Goal: Task Accomplishment & Management: Use online tool/utility

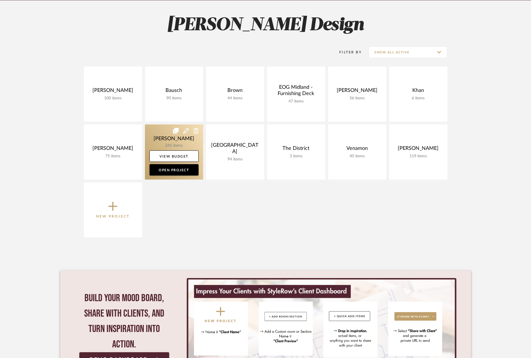
scroll to position [75, 0]
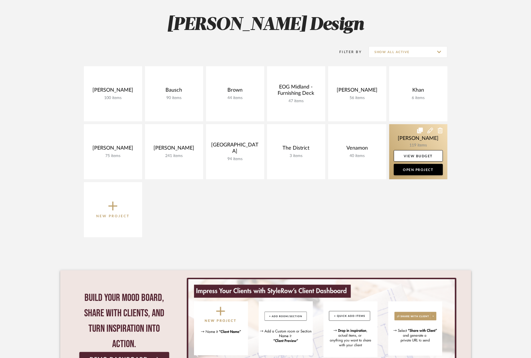
click at [428, 142] on link at bounding box center [418, 151] width 58 height 55
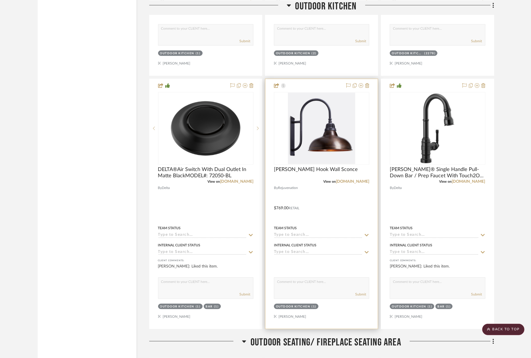
scroll to position [1150, 0]
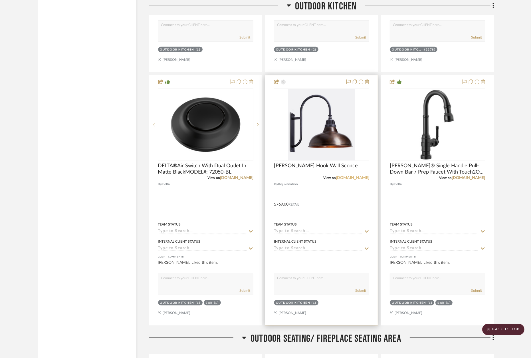
click at [362, 176] on link "[DOMAIN_NAME]" at bounding box center [352, 178] width 33 height 4
click at [349, 176] on link "[DOMAIN_NAME]" at bounding box center [352, 178] width 33 height 4
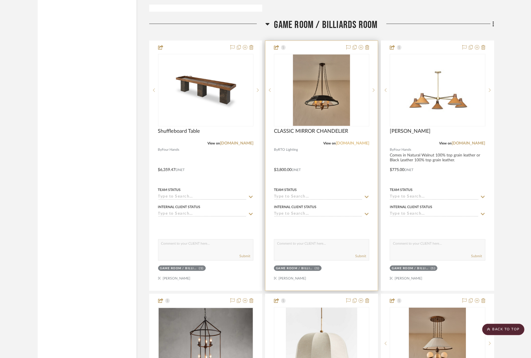
click at [360, 141] on link "[DOMAIN_NAME]" at bounding box center [352, 143] width 33 height 4
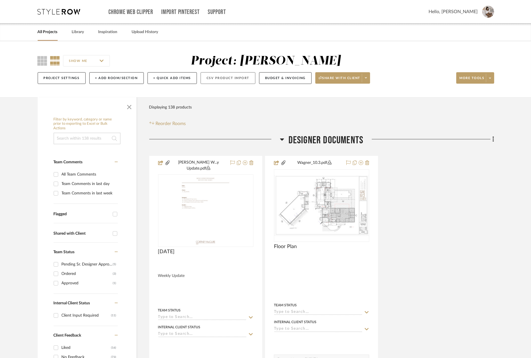
scroll to position [0, 0]
click at [284, 78] on button "Budget & Invoicing" at bounding box center [285, 78] width 53 height 12
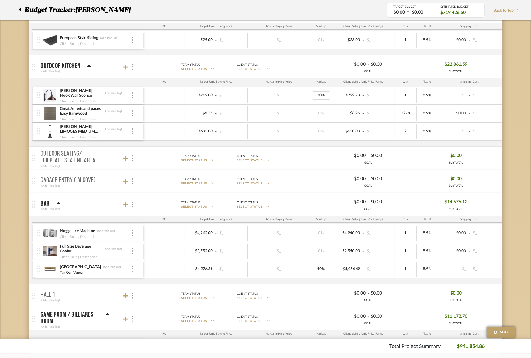
click at [134, 114] on div "Great American Spaces Easy Barnwood (Add Plan Tag) Client Facing Description" at bounding box center [90, 114] width 106 height 18
click at [132, 115] on img at bounding box center [132, 113] width 1 height 6
click at [152, 156] on span "Remove Item" at bounding box center [159, 155] width 35 height 5
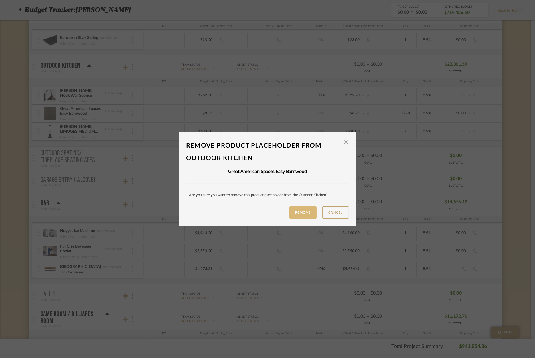
click at [301, 213] on button "Remove" at bounding box center [302, 212] width 27 height 12
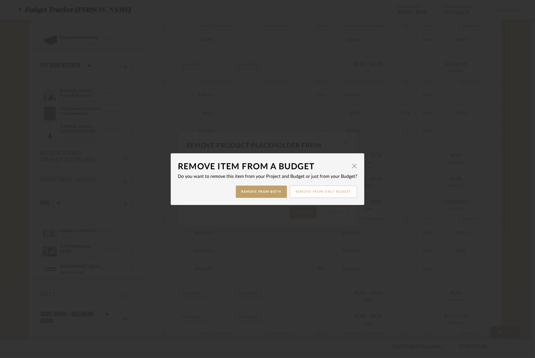
click at [319, 192] on button "Remove from only Budget" at bounding box center [324, 192] width 68 height 12
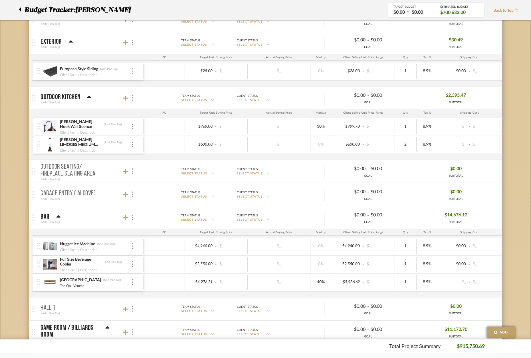
click at [132, 71] on img at bounding box center [132, 71] width 1 height 6
click at [154, 112] on span "Remove Item" at bounding box center [159, 113] width 35 height 5
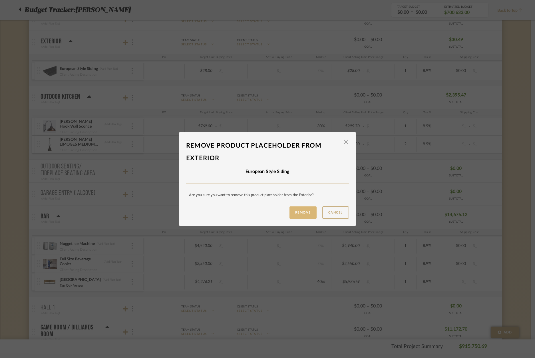
click at [299, 213] on button "Remove" at bounding box center [302, 212] width 27 height 12
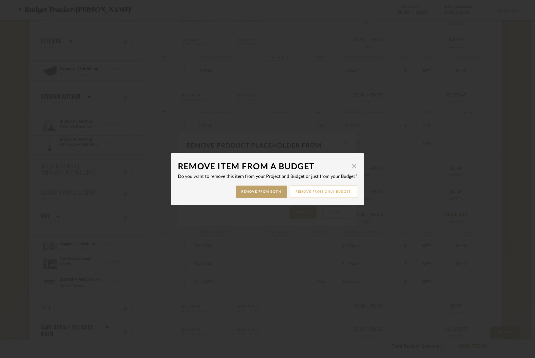
click at [317, 192] on button "Remove from only Budget" at bounding box center [324, 192] width 68 height 12
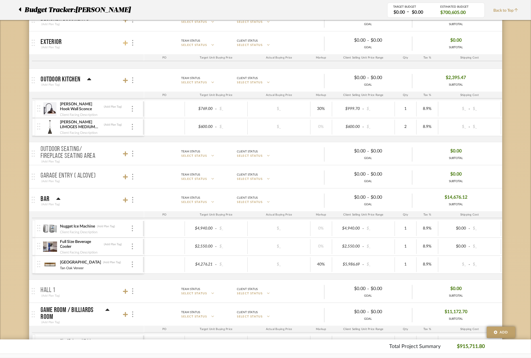
click at [125, 41] on icon at bounding box center [125, 43] width 5 height 5
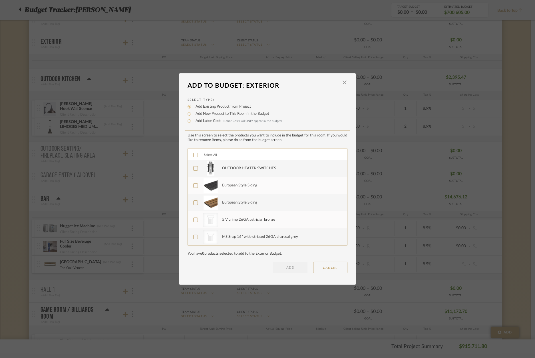
click at [134, 171] on div "LOADING" at bounding box center [267, 179] width 535 height 358
drag, startPoint x: 337, startPoint y: 267, endPoint x: 330, endPoint y: 273, distance: 9.5
click at [336, 267] on button "CANCEL" at bounding box center [330, 267] width 34 height 11
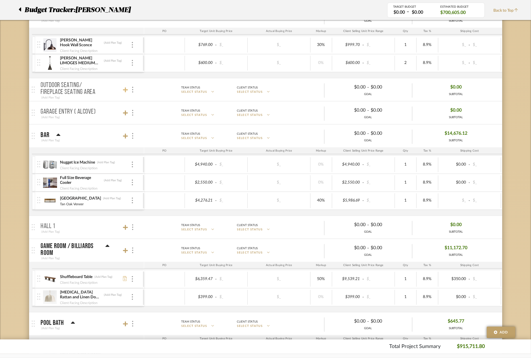
click at [126, 90] on icon at bounding box center [125, 89] width 5 height 5
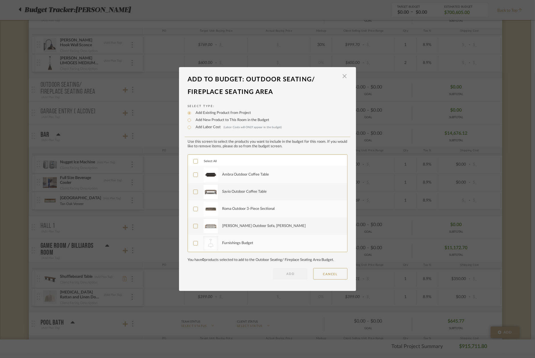
drag, startPoint x: 333, startPoint y: 273, endPoint x: 321, endPoint y: 265, distance: 14.2
click at [333, 273] on button "CANCEL" at bounding box center [330, 273] width 34 height 11
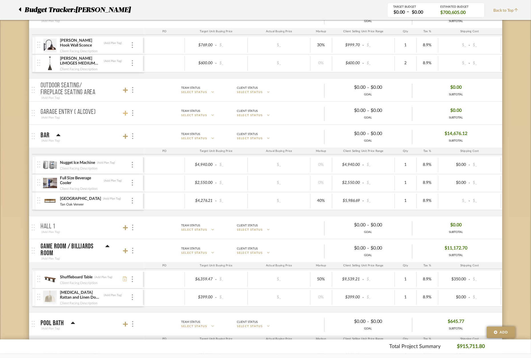
click at [124, 113] on icon at bounding box center [125, 113] width 5 height 5
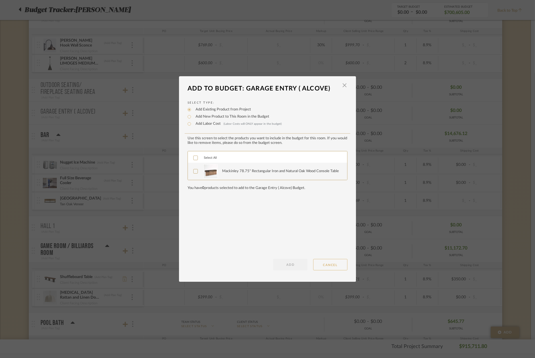
click at [339, 264] on button "CANCEL" at bounding box center [330, 264] width 34 height 11
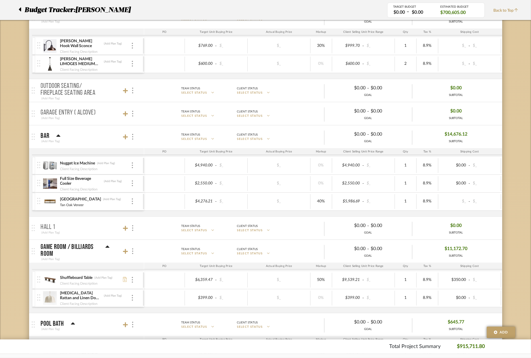
click at [134, 167] on div "Nugget Ice Machine (Add Plan Tag) Client Facing Description" at bounding box center [90, 166] width 106 height 18
click at [128, 167] on div "Client Facing Description" at bounding box center [95, 168] width 71 height 5
click at [133, 167] on div at bounding box center [132, 165] width 3 height 6
click at [152, 209] on span "Remove Item" at bounding box center [159, 207] width 35 height 5
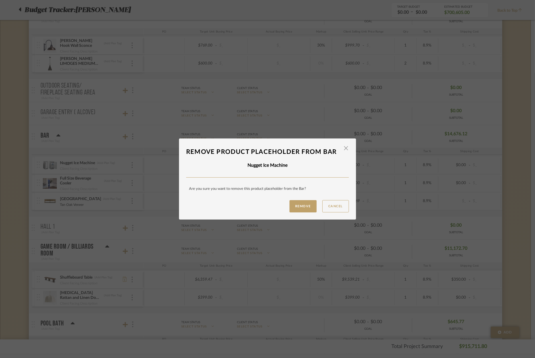
click at [298, 207] on button "Remove" at bounding box center [302, 206] width 27 height 12
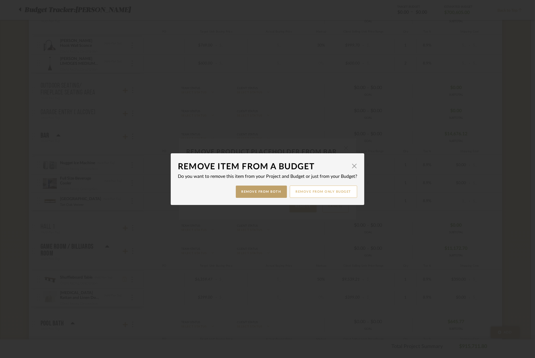
drag, startPoint x: 308, startPoint y: 191, endPoint x: 302, endPoint y: 191, distance: 6.0
click at [308, 191] on button "Remove from only Budget" at bounding box center [324, 192] width 68 height 12
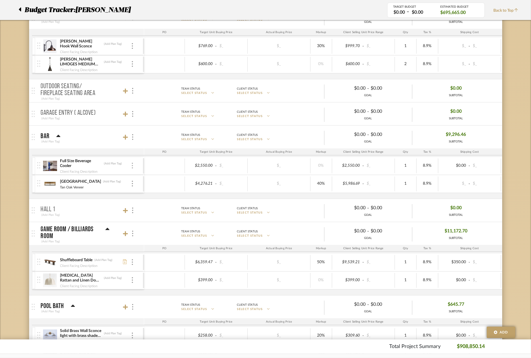
click at [132, 166] on img at bounding box center [132, 166] width 1 height 6
click at [164, 208] on span "Remove Item" at bounding box center [159, 207] width 35 height 5
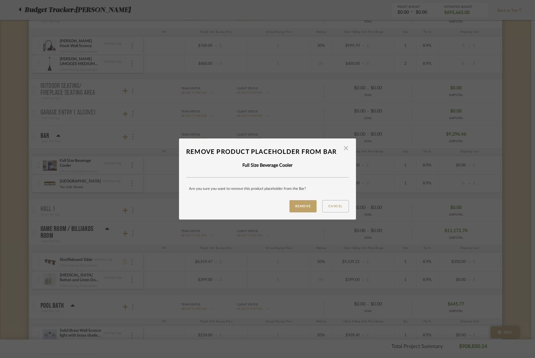
click at [297, 207] on button "Remove" at bounding box center [302, 206] width 27 height 12
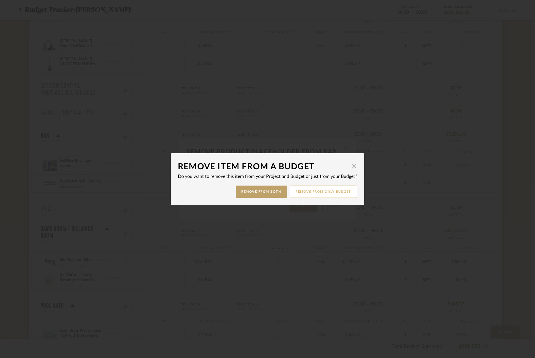
click at [315, 193] on button "Remove from only Budget" at bounding box center [324, 192] width 68 height 12
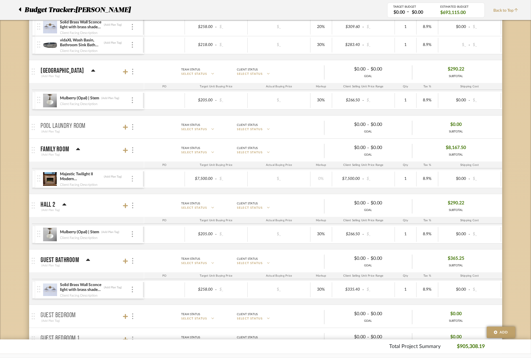
click at [131, 179] on div at bounding box center [132, 179] width 3 height 6
click at [168, 219] on button "Remove Item" at bounding box center [156, 222] width 51 height 14
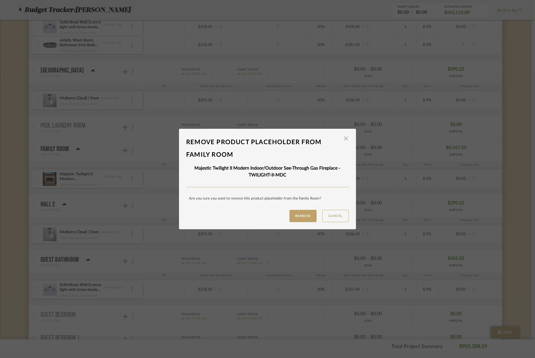
click at [297, 218] on button "Remove" at bounding box center [302, 216] width 27 height 12
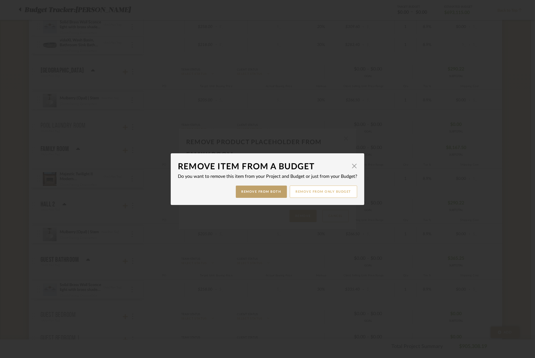
click at [317, 190] on button "Remove from only Budget" at bounding box center [324, 192] width 68 height 12
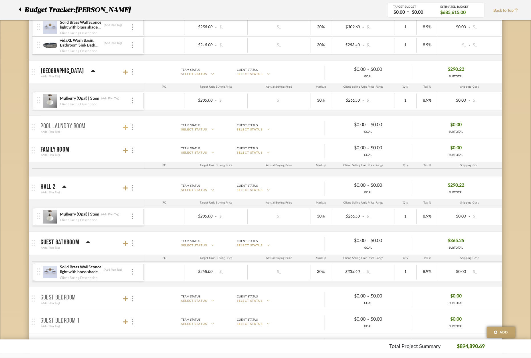
click at [126, 128] on icon at bounding box center [125, 128] width 5 height 6
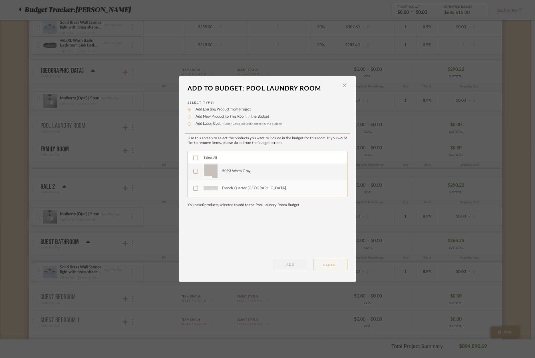
click at [329, 266] on button "CANCEL" at bounding box center [330, 264] width 34 height 11
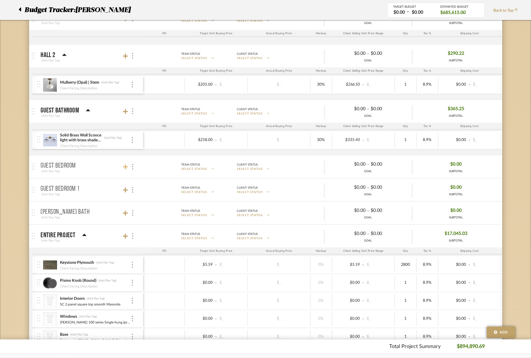
click at [125, 168] on icon at bounding box center [125, 166] width 5 height 5
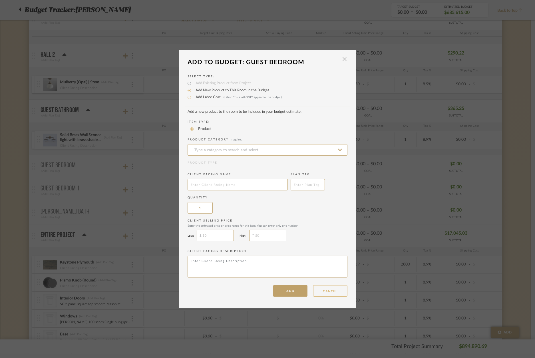
click at [331, 292] on button "CANCEL" at bounding box center [330, 290] width 34 height 11
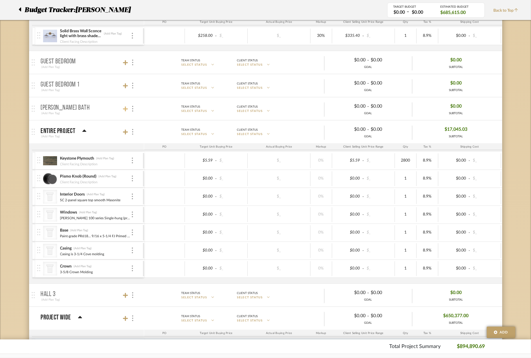
click at [125, 110] on icon at bounding box center [125, 108] width 5 height 5
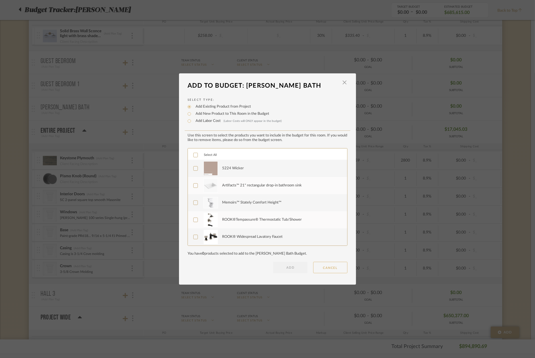
click at [332, 267] on button "CANCEL" at bounding box center [330, 267] width 34 height 11
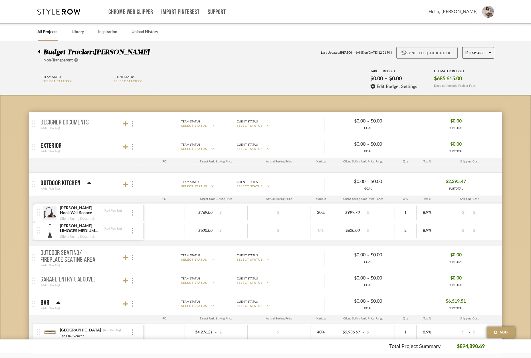
click at [424, 53] on button "Sync to QuickBooks" at bounding box center [426, 52] width 61 height 11
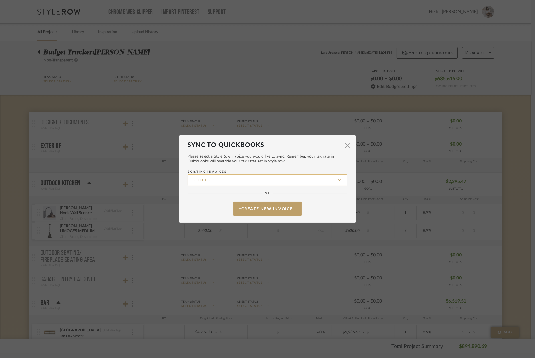
click at [245, 178] on input "Existing Invoices" at bounding box center [268, 179] width 160 height 11
click at [270, 215] on button "Create New Invoice…" at bounding box center [267, 208] width 68 height 14
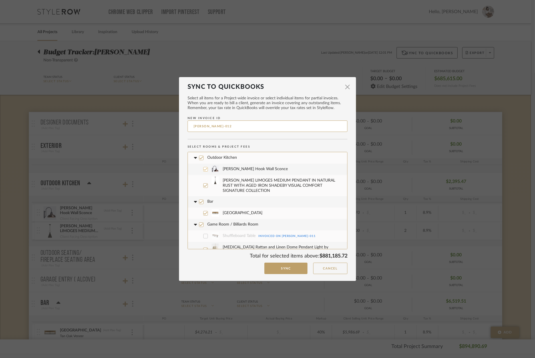
click at [240, 169] on span "[PERSON_NAME] Hook Wall Sconce" at bounding box center [283, 169] width 120 height 11
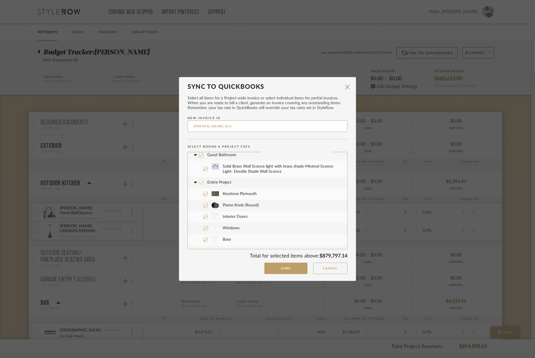
click at [220, 180] on span "Entire Project" at bounding box center [219, 182] width 24 height 4
click at [199, 190] on icon at bounding box center [201, 192] width 4 height 4
click at [214, 179] on span "Entire Project" at bounding box center [219, 181] width 24 height 4
click at [199, 180] on icon at bounding box center [201, 181] width 4 height 3
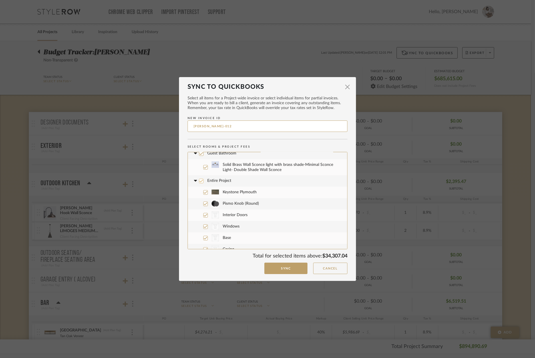
click at [203, 247] on icon at bounding box center [205, 249] width 4 height 4
click at [204, 236] on icon at bounding box center [205, 238] width 4 height 4
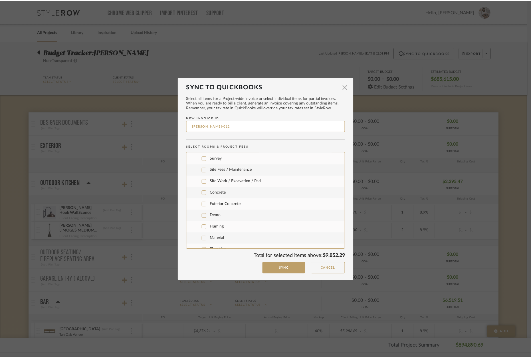
scroll to position [332, 0]
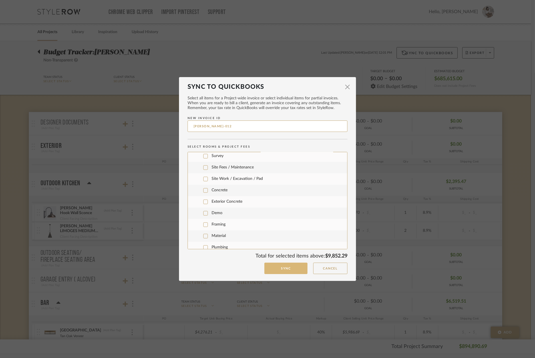
click at [285, 268] on button "Sync" at bounding box center [285, 269] width 43 height 12
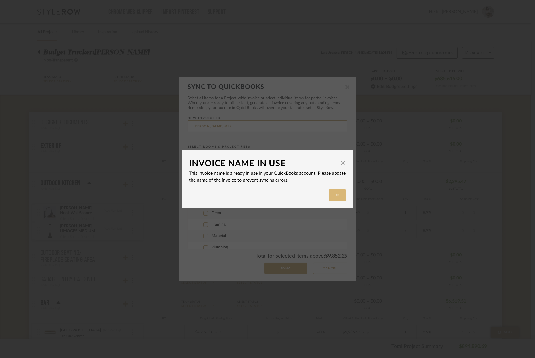
click at [333, 195] on button "Ok" at bounding box center [337, 195] width 17 height 12
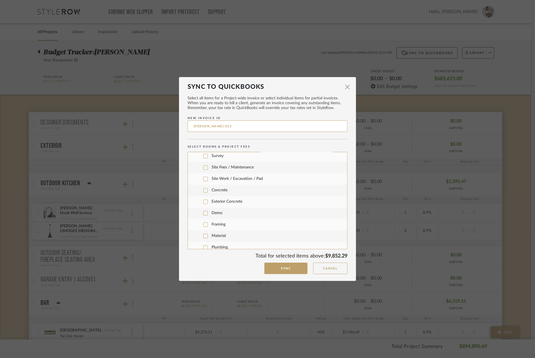
click at [231, 124] on input "[PERSON_NAME]-012" at bounding box center [268, 125] width 160 height 11
type input "[PERSON_NAME]-013"
click at [287, 272] on button "Sync" at bounding box center [285, 269] width 43 height 12
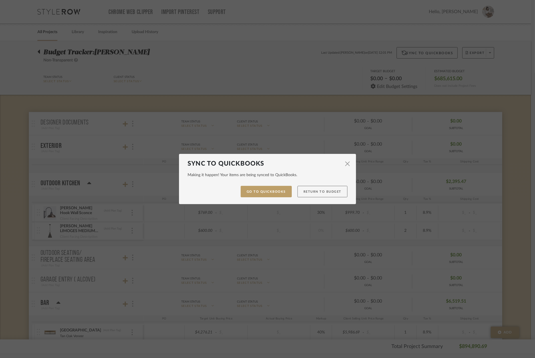
click at [317, 191] on button "Return to Budget" at bounding box center [322, 192] width 50 height 12
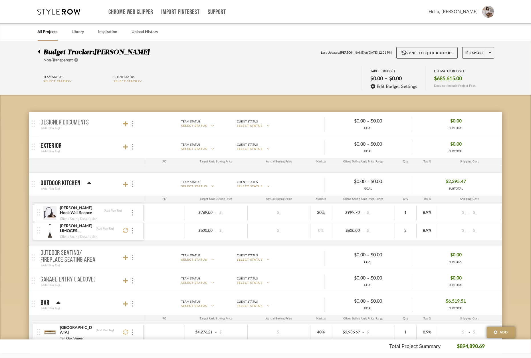
scroll to position [0, 0]
click at [47, 33] on link "All Projects" at bounding box center [48, 32] width 20 height 8
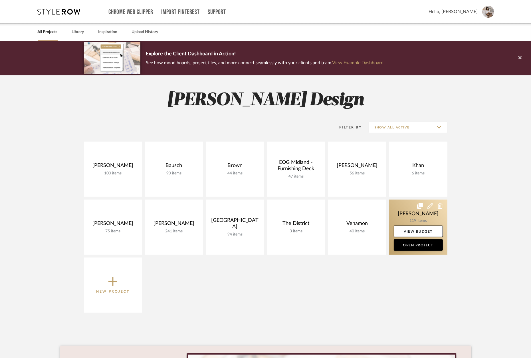
click at [416, 214] on link at bounding box center [418, 226] width 58 height 55
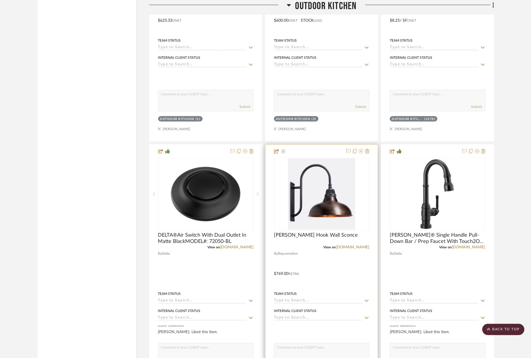
scroll to position [1082, 0]
click at [357, 245] on link "[DOMAIN_NAME]" at bounding box center [352, 247] width 33 height 4
